Goal: Information Seeking & Learning: Learn about a topic

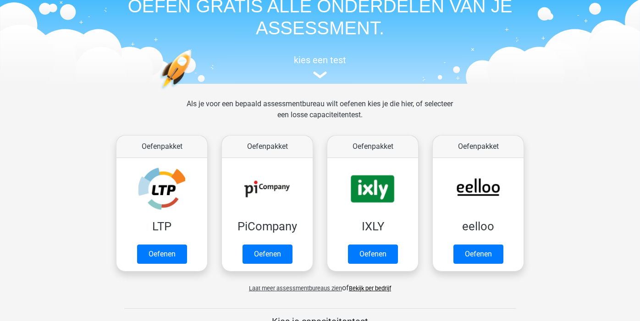
scroll to position [50, 0]
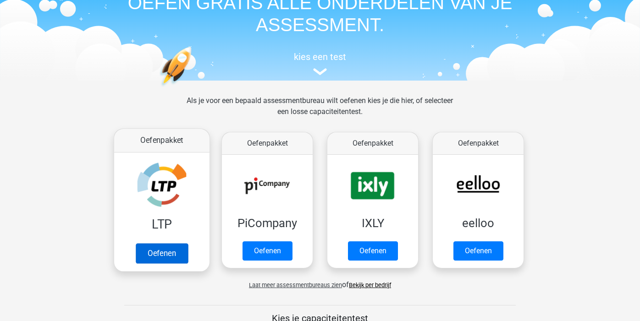
click at [152, 243] on link "Oefenen" at bounding box center [162, 253] width 52 height 20
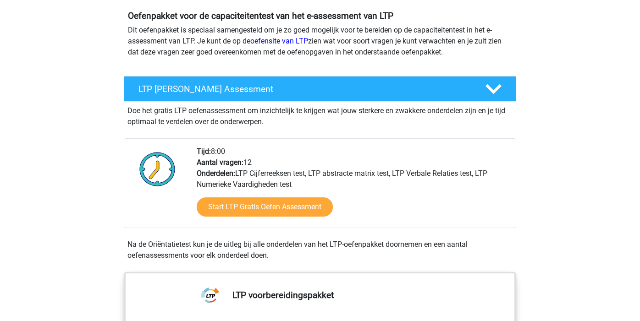
scroll to position [80, 0]
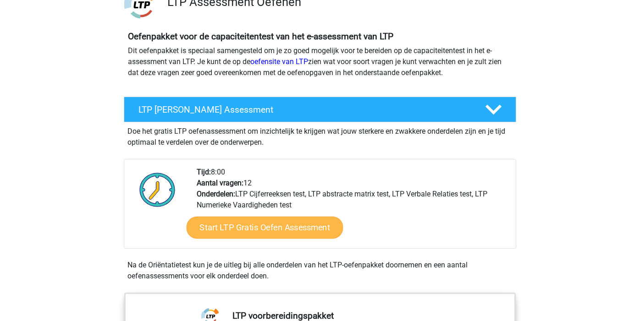
click at [236, 229] on link "Start LTP Gratis Oefen Assessment" at bounding box center [265, 228] width 157 height 22
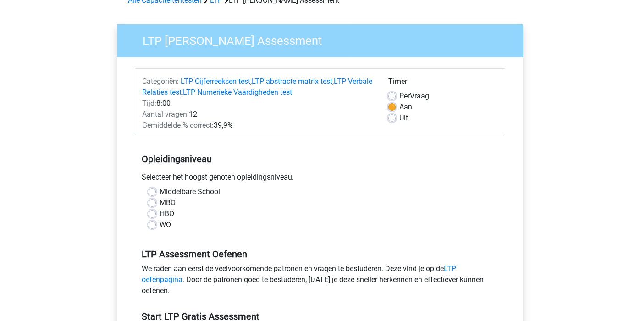
scroll to position [50, 0]
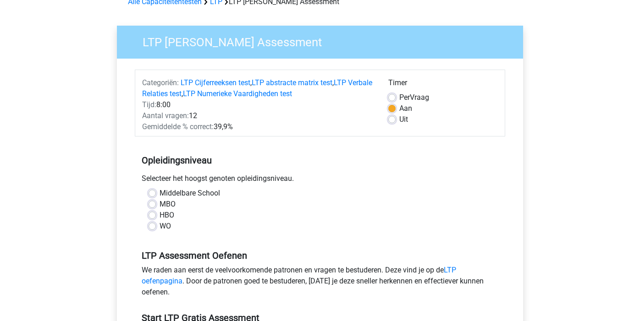
click at [160, 227] on label "WO" at bounding box center [165, 226] width 11 height 11
click at [153, 227] on input "WO" at bounding box center [152, 225] width 7 height 9
radio input "true"
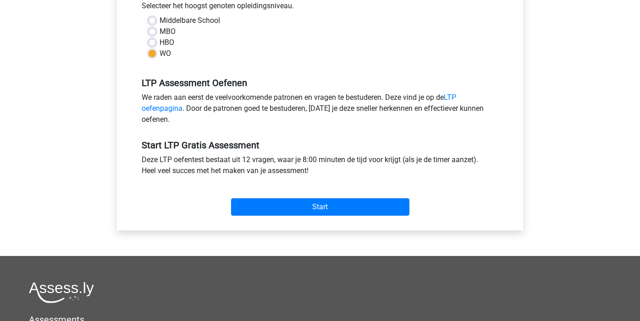
scroll to position [234, 0]
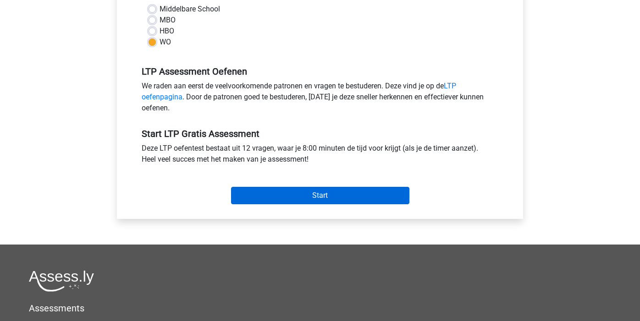
click at [327, 199] on input "Start" at bounding box center [320, 195] width 178 height 17
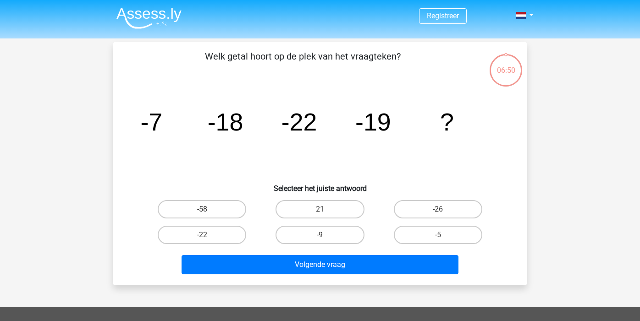
click at [438, 210] on input "-26" at bounding box center [441, 213] width 6 height 6
radio input "true"
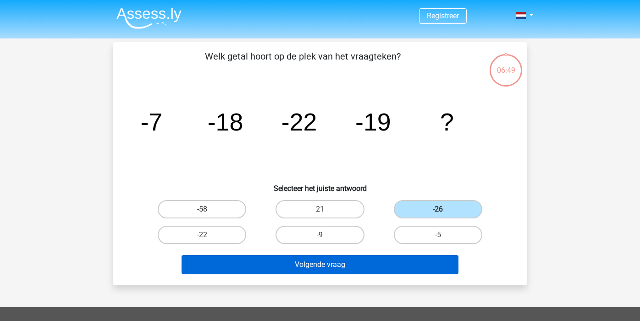
click at [344, 271] on button "Volgende vraag" at bounding box center [320, 264] width 277 height 19
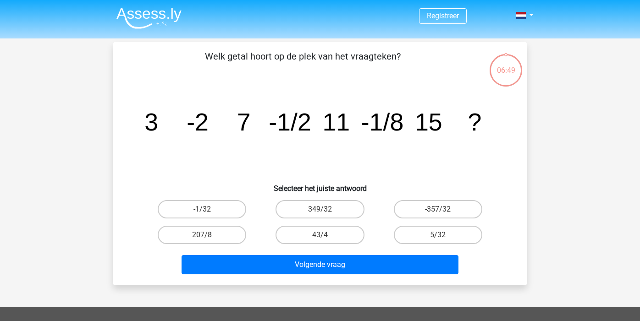
scroll to position [42, 0]
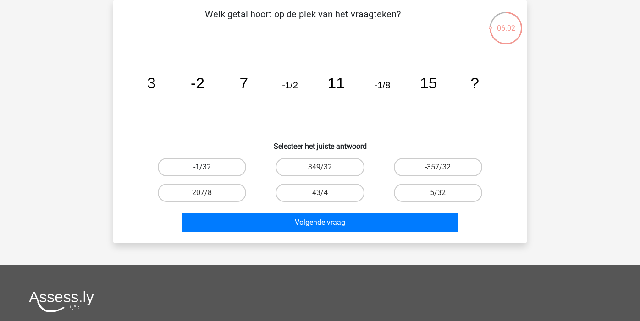
click at [196, 170] on label "-1/32" at bounding box center [202, 167] width 88 height 18
click at [202, 170] on input "-1/32" at bounding box center [205, 170] width 6 height 6
radio input "true"
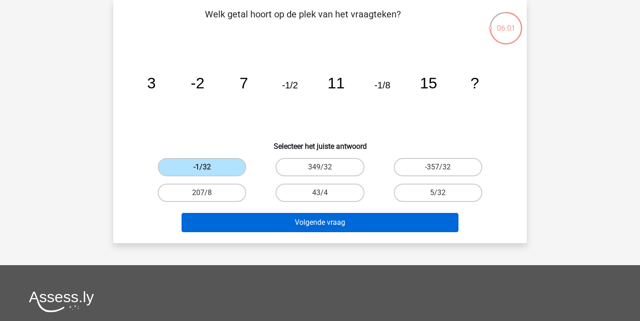
click at [261, 224] on button "Volgende vraag" at bounding box center [320, 222] width 277 height 19
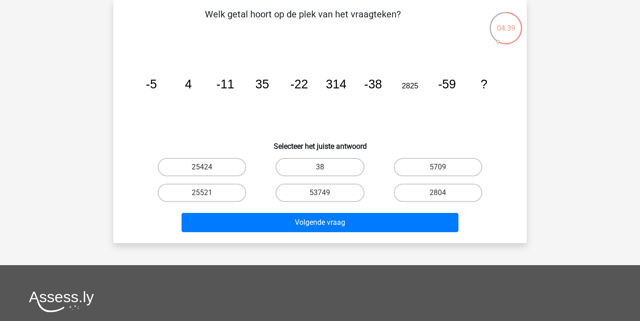
click at [442, 195] on input "2804" at bounding box center [441, 196] width 6 height 6
radio input "true"
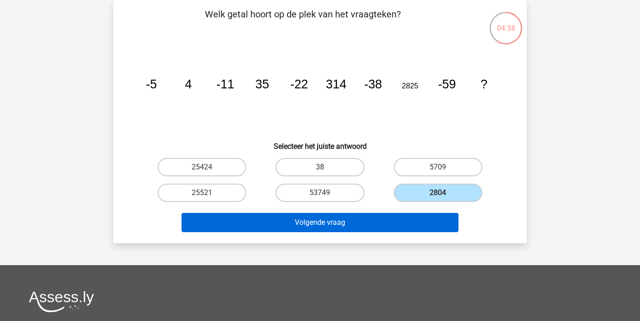
click at [386, 223] on button "Volgende vraag" at bounding box center [320, 222] width 277 height 19
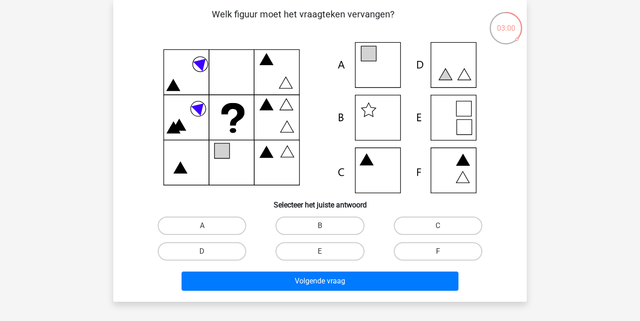
click at [204, 230] on input "A" at bounding box center [205, 229] width 6 height 6
radio input "true"
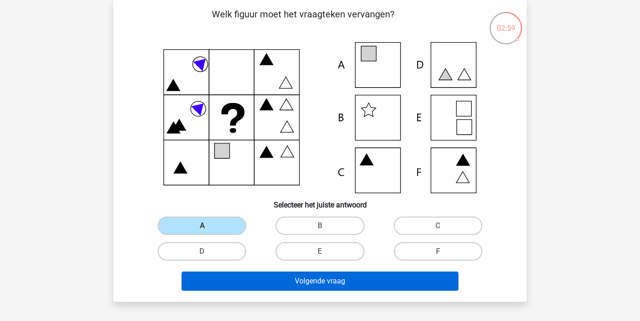
click at [271, 283] on button "Volgende vraag" at bounding box center [320, 281] width 277 height 19
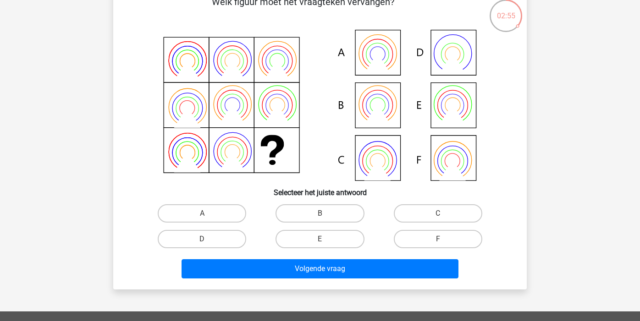
scroll to position [52, 0]
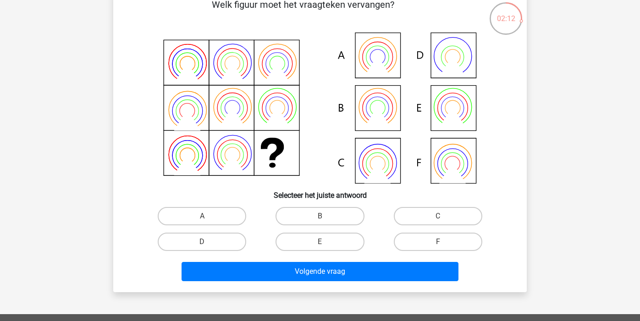
click at [458, 104] on icon at bounding box center [320, 108] width 370 height 151
click at [314, 242] on label "E" at bounding box center [320, 242] width 88 height 18
click at [320, 242] on input "E" at bounding box center [323, 245] width 6 height 6
radio input "true"
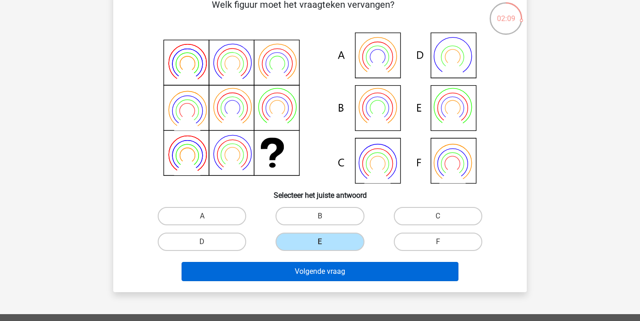
click at [309, 274] on button "Volgende vraag" at bounding box center [320, 271] width 277 height 19
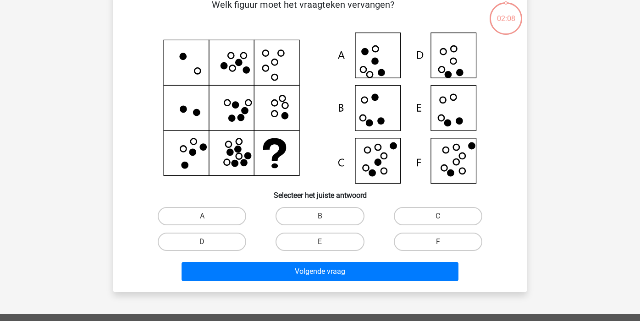
scroll to position [42, 0]
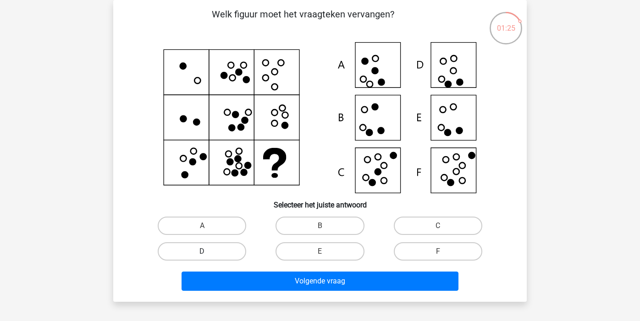
click at [227, 257] on label "D" at bounding box center [202, 252] width 88 height 18
click at [208, 257] on input "D" at bounding box center [205, 255] width 6 height 6
radio input "true"
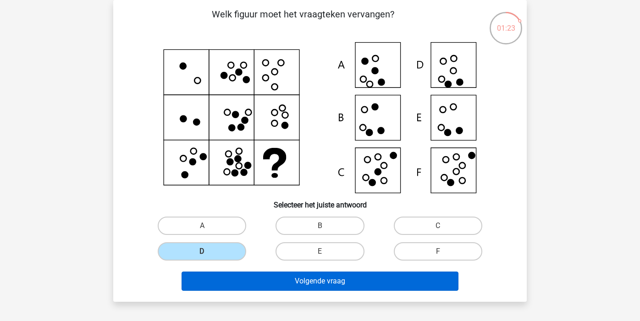
click at [323, 282] on button "Volgende vraag" at bounding box center [320, 281] width 277 height 19
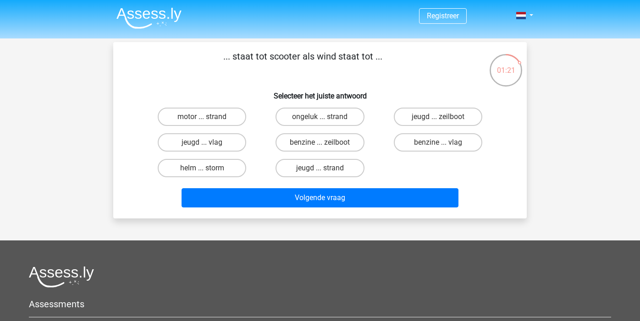
scroll to position [0, 0]
click at [431, 144] on label "benzine ... vlag" at bounding box center [438, 142] width 88 height 18
click at [438, 144] on input "benzine ... vlag" at bounding box center [441, 146] width 6 height 6
radio input "true"
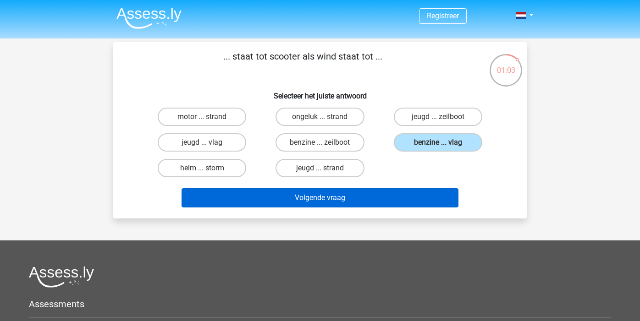
click at [365, 198] on button "Volgende vraag" at bounding box center [320, 197] width 277 height 19
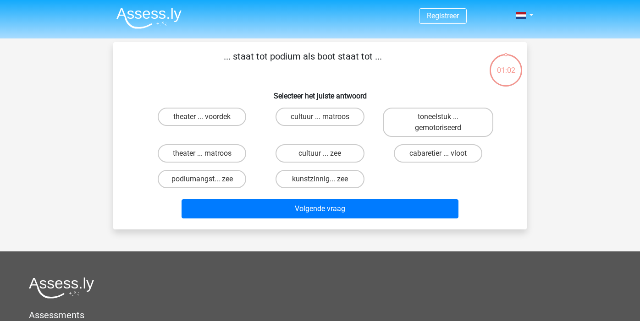
scroll to position [42, 0]
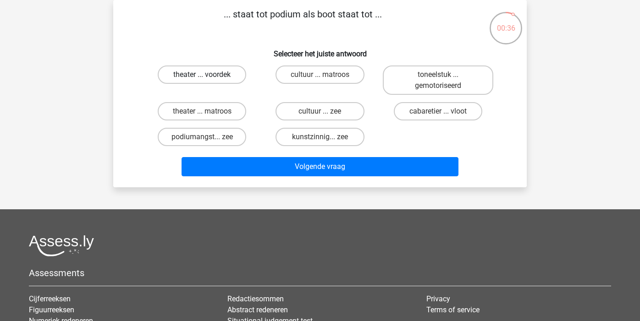
click at [223, 76] on label "theater ... voordek" at bounding box center [202, 75] width 88 height 18
click at [208, 76] on input "theater ... voordek" at bounding box center [205, 78] width 6 height 6
radio input "true"
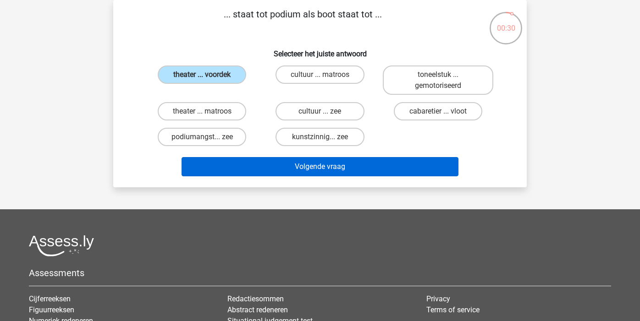
click at [314, 166] on button "Volgende vraag" at bounding box center [320, 166] width 277 height 19
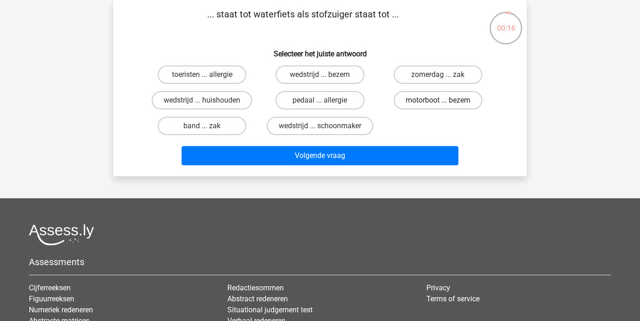
click at [416, 100] on label "motorboot ... bezem" at bounding box center [438, 100] width 88 height 18
click at [438, 100] on input "motorboot ... bezem" at bounding box center [441, 103] width 6 height 6
radio input "true"
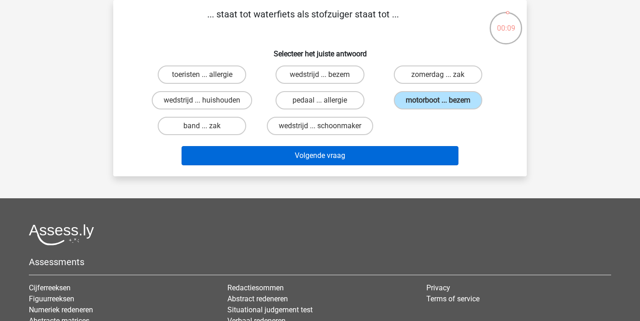
click at [332, 158] on button "Volgende vraag" at bounding box center [320, 155] width 277 height 19
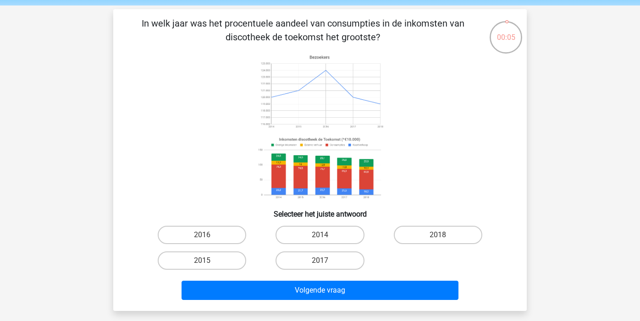
scroll to position [28, 0]
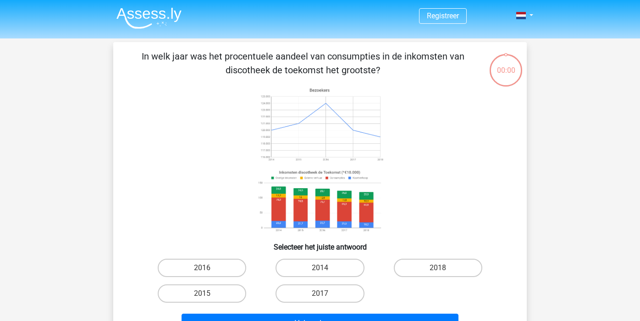
scroll to position [28, 0]
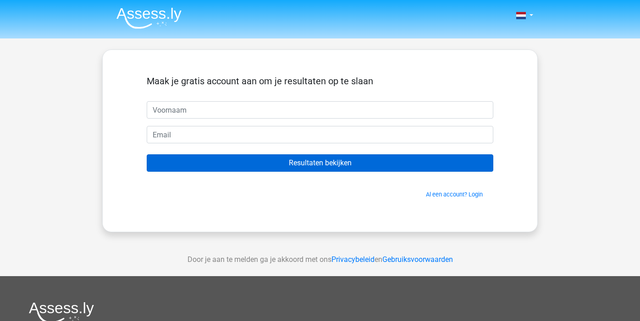
click at [343, 164] on input "Resultaten bekijken" at bounding box center [320, 163] width 347 height 17
